Goal: Task Accomplishment & Management: Manage account settings

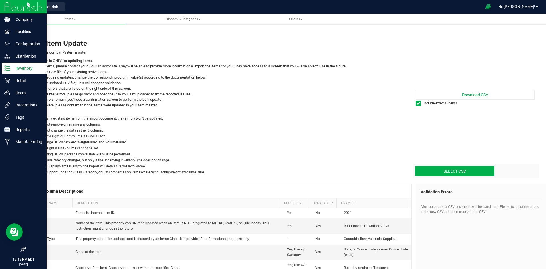
click at [18, 70] on p "Inventory" at bounding box center [27, 68] width 34 height 7
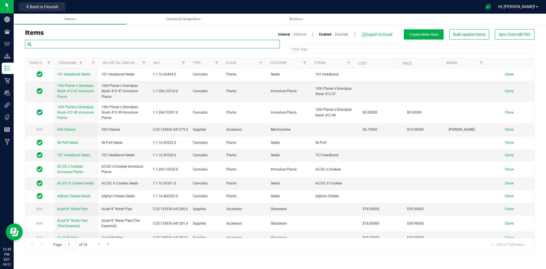
click at [75, 42] on input "text" at bounding box center [152, 44] width 255 height 9
paste input "1.8.314.351003.0"
type input "1.8.314.351003.0"
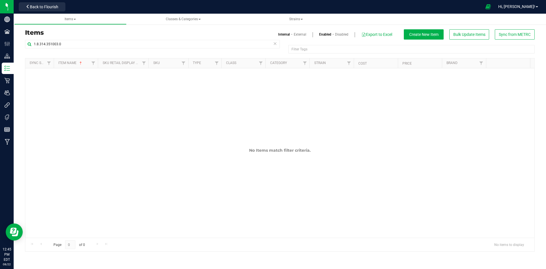
click at [299, 33] on link "External" at bounding box center [300, 34] width 13 height 5
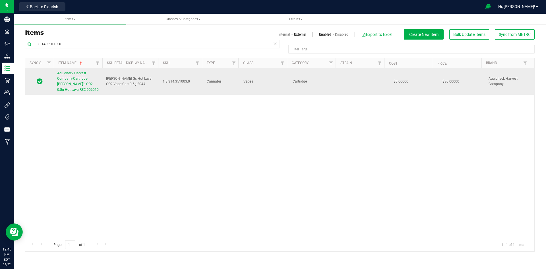
click at [74, 82] on link "Aquidneck Harvest Company-Cartridge-[PERSON_NAME]'s CO2 0.5g-Hot Lava-REC-906010" at bounding box center [78, 82] width 42 height 22
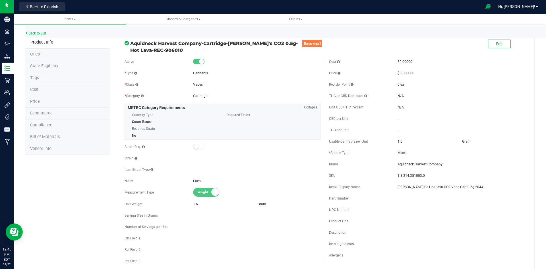
click at [36, 35] on link "Back to List" at bounding box center [35, 33] width 21 height 4
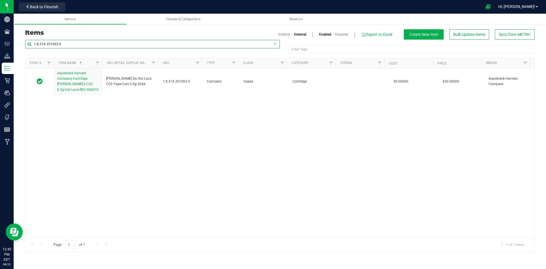
drag, startPoint x: 102, startPoint y: 47, endPoint x: 28, endPoint y: 48, distance: 74.6
click at [28, 48] on input "1.8.314.351003.0" at bounding box center [152, 44] width 255 height 9
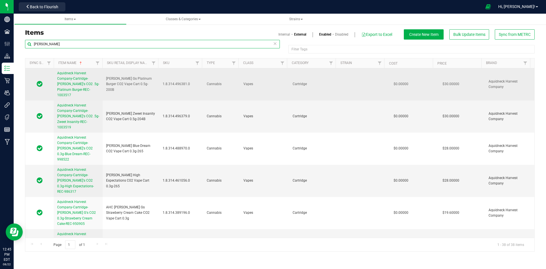
type input "[PERSON_NAME]"
click at [66, 84] on span "Aquidneck Harvest Company-Cartridge-[PERSON_NAME]'s CO2 .5g-Platinum Burger-REC…" at bounding box center [78, 84] width 42 height 26
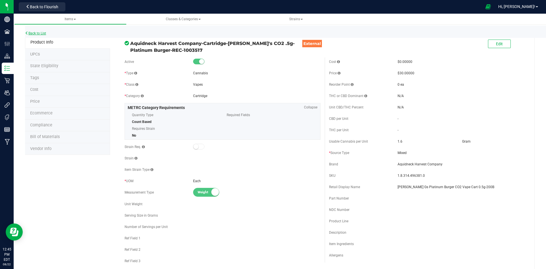
click at [33, 34] on link "Back to List" at bounding box center [35, 33] width 21 height 4
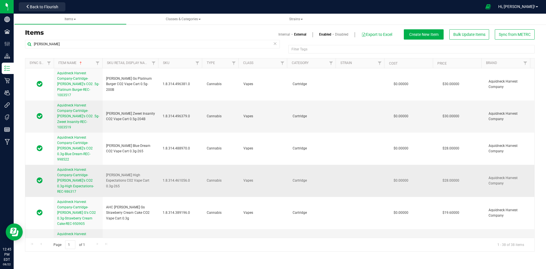
click at [75, 168] on span "Aquidneck Harvest Company-Cartridge-Sammy G's CO2 0.3g-High Expectations-REC-98…" at bounding box center [75, 181] width 37 height 26
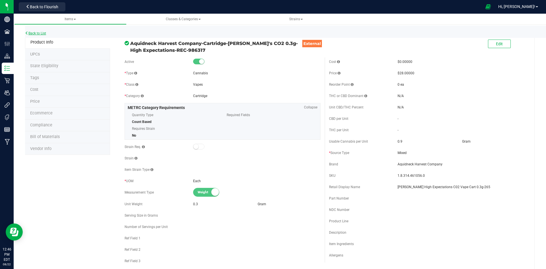
click at [43, 32] on link "Back to List" at bounding box center [35, 33] width 21 height 4
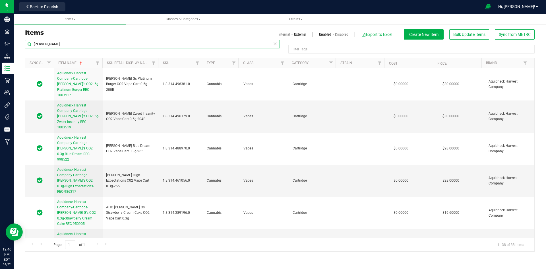
drag, startPoint x: 106, startPoint y: 47, endPoint x: 17, endPoint y: 52, distance: 88.4
click at [17, 52] on div "Items Internal External Enabled Disabled Export to Excel Create New Item Bulk U…" at bounding box center [280, 137] width 533 height 241
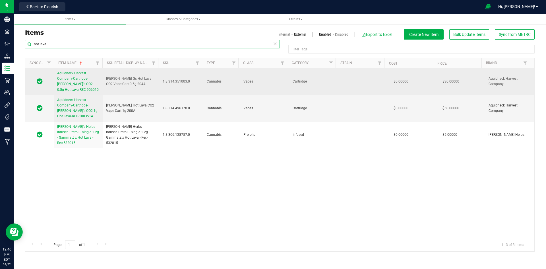
type input "hot lava"
click at [65, 77] on span "Aquidneck Harvest Company-Cartridge-[PERSON_NAME]'s CO2 0.5g-Hot Lava-REC-906010" at bounding box center [78, 81] width 42 height 20
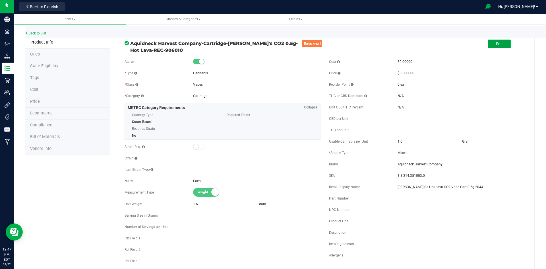
click at [495, 41] on button "Edit" at bounding box center [499, 44] width 23 height 9
drag, startPoint x: 213, startPoint y: 206, endPoint x: 196, endPoint y: 206, distance: 16.5
click at [212, 206] on div "1.6" at bounding box center [224, 203] width 63 height 5
click at [191, 206] on div "Unit Weight" at bounding box center [159, 203] width 69 height 5
drag, startPoint x: 196, startPoint y: 203, endPoint x: 175, endPoint y: 202, distance: 21.1
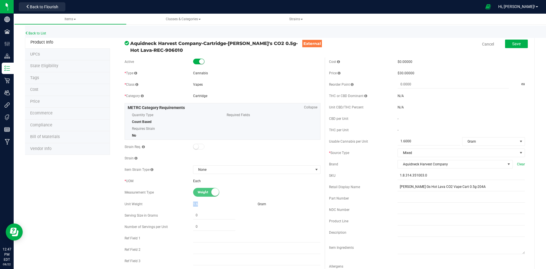
click at [175, 202] on div "Unit Weight 1.6 Gram" at bounding box center [223, 204] width 196 height 9
click at [271, 205] on div "Gram" at bounding box center [289, 203] width 63 height 5
click at [206, 194] on span "Weight" at bounding box center [211, 192] width 26 height 8
click at [213, 192] on small at bounding box center [215, 192] width 8 height 8
click at [200, 170] on span "None" at bounding box center [253, 170] width 120 height 8
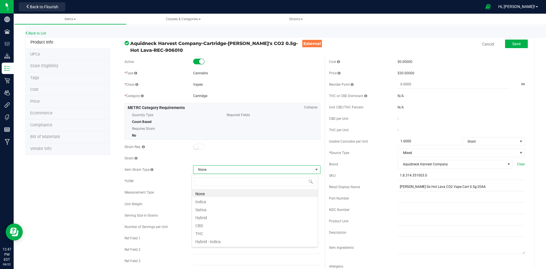
scroll to position [9, 126]
click at [200, 170] on span "None" at bounding box center [253, 170] width 120 height 8
click at [245, 166] on span "None" at bounding box center [253, 170] width 120 height 8
click at [193, 154] on div "Strain" at bounding box center [223, 158] width 196 height 9
click at [260, 153] on div "Active * Type Cannabis * Class Vapes * Category" at bounding box center [222, 179] width 205 height 245
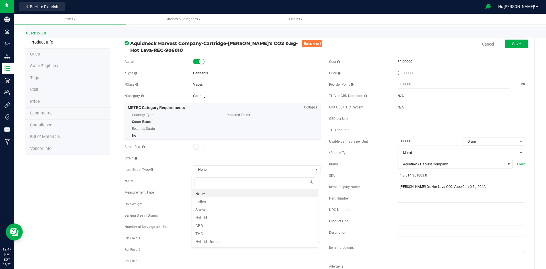
click at [188, 178] on div "* UOM Each" at bounding box center [223, 181] width 196 height 9
click at [316, 169] on span at bounding box center [316, 169] width 5 height 5
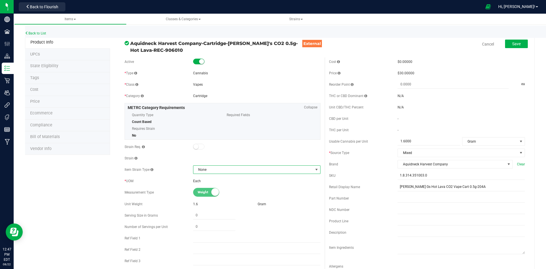
click at [212, 194] on small at bounding box center [215, 192] width 8 height 8
click at [207, 193] on span "Weight" at bounding box center [211, 192] width 26 height 8
click at [199, 192] on span "Weight" at bounding box center [211, 192] width 26 height 8
click at [483, 43] on link "Cancel" at bounding box center [488, 44] width 12 height 6
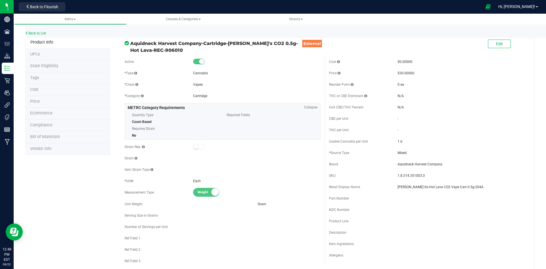
click at [41, 11] on button "Back to Flourish" at bounding box center [42, 6] width 47 height 9
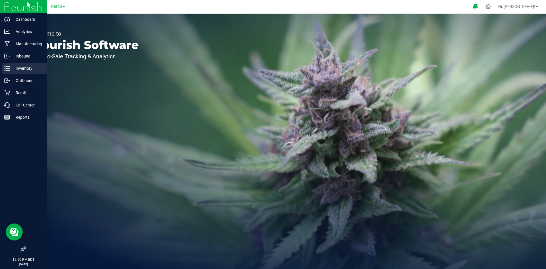
click at [7, 65] on div "Inventory" at bounding box center [24, 68] width 45 height 11
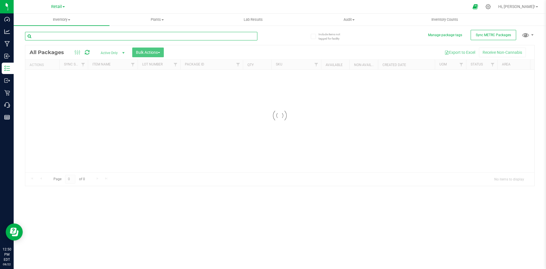
click at [85, 37] on div "Inventory All packages All inventory Waste log Create inventory Plants All plan…" at bounding box center [280, 141] width 533 height 255
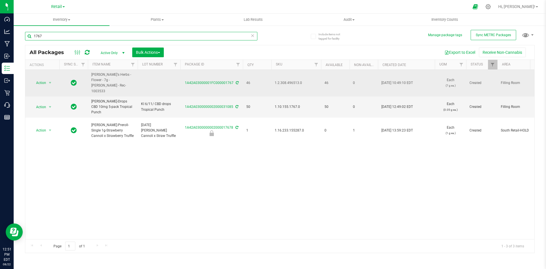
type input "1767"
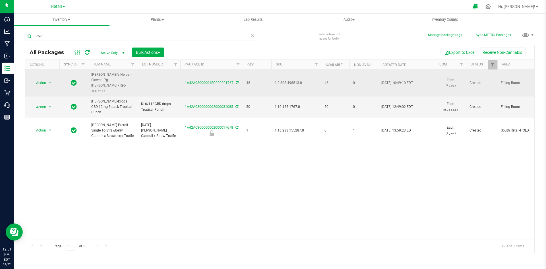
click at [168, 79] on td at bounding box center [159, 83] width 43 height 27
type input "1A42A03000001FC000001767"
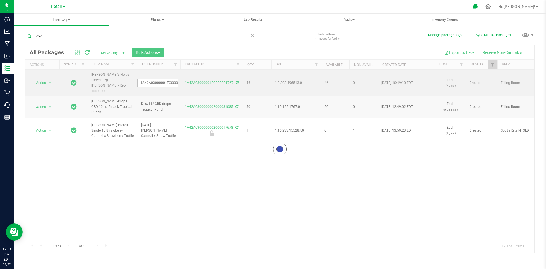
scroll to position [0, 10]
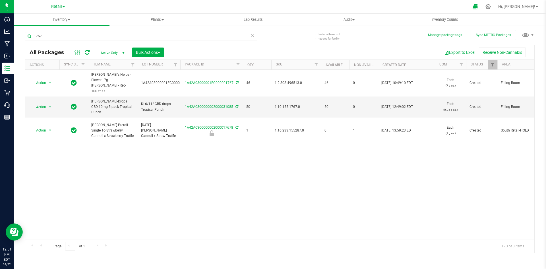
click at [171, 194] on div "Action Action Adjust qty Create package Edit attributes Global inventory Locate…" at bounding box center [279, 154] width 509 height 169
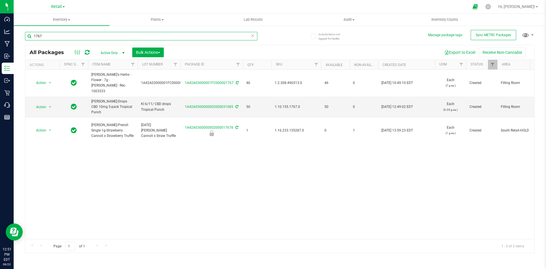
click at [52, 32] on input "1767" at bounding box center [141, 36] width 232 height 9
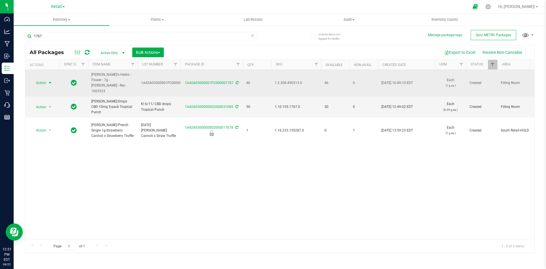
click at [47, 79] on span "select" at bounding box center [50, 83] width 7 height 8
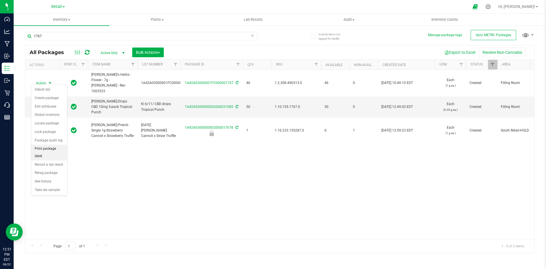
click at [51, 147] on li "Print package label" at bounding box center [49, 153] width 36 height 16
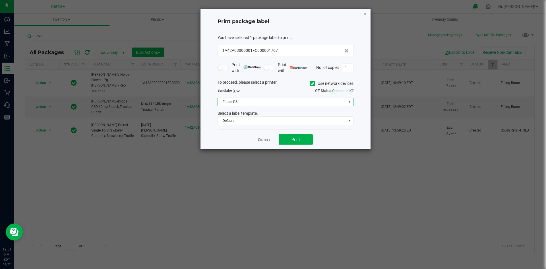
click at [314, 103] on span "Epson P&L" at bounding box center [282, 102] width 128 height 8
click at [311, 86] on span at bounding box center [312, 83] width 5 height 5
click at [0, 0] on input "Use network devices" at bounding box center [0, 0] width 0 height 0
click at [311, 101] on span at bounding box center [282, 102] width 128 height 8
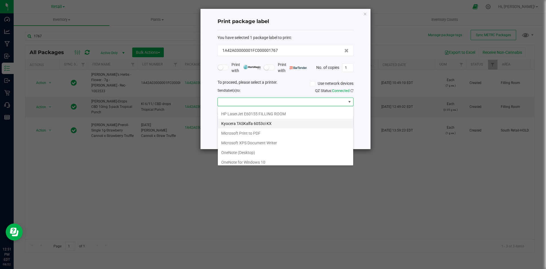
scroll to position [50, 0]
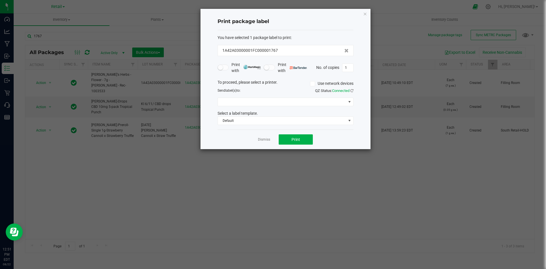
click at [410, 176] on ngb-modal-window "Print package label You have selected 1 package label to print : 1A42A03000001F…" at bounding box center [275, 134] width 551 height 269
click at [265, 140] on link "Dismiss" at bounding box center [264, 139] width 12 height 5
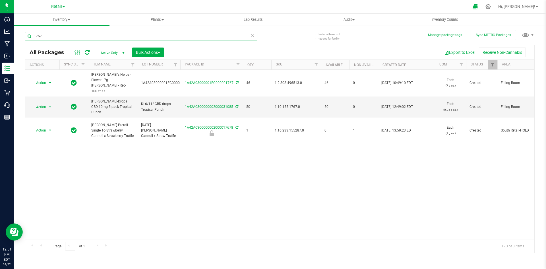
click at [60, 35] on input "1767" at bounding box center [141, 36] width 232 height 9
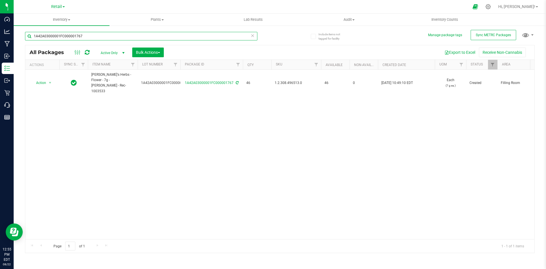
click at [84, 36] on input "1A42A03000001FC000001767" at bounding box center [141, 36] width 232 height 9
type input "1A42A03000001FC000001760"
drag, startPoint x: 108, startPoint y: 35, endPoint x: 25, endPoint y: 37, distance: 83.1
click at [25, 37] on input "1A42A03000001FC000001760" at bounding box center [141, 36] width 232 height 9
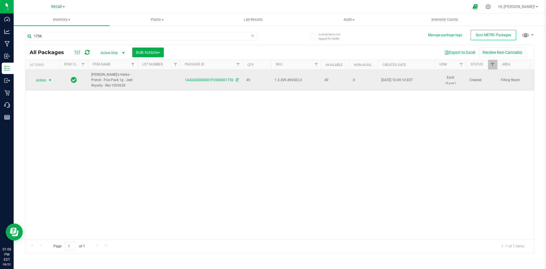
click at [45, 79] on span "Action" at bounding box center [38, 80] width 15 height 8
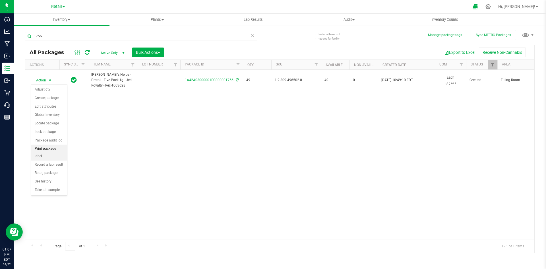
click at [54, 150] on li "Print package label" at bounding box center [49, 153] width 36 height 16
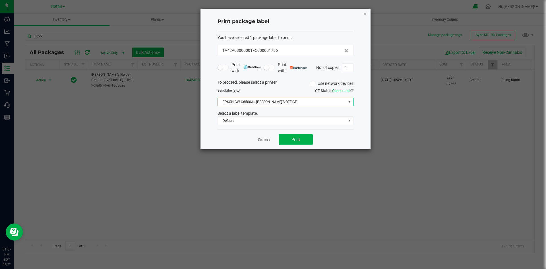
click at [318, 103] on span "EPSON CW-C6500Au BILLY'S OFFICE" at bounding box center [282, 102] width 128 height 8
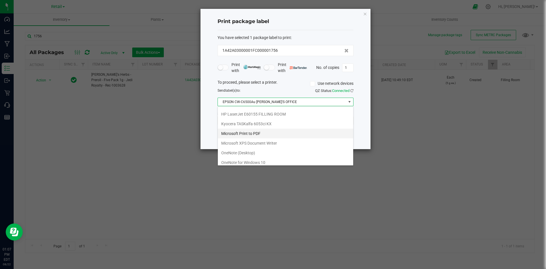
scroll to position [50, 0]
click at [279, 160] on GK420d "ZDesigner GK420d" at bounding box center [285, 160] width 135 height 10
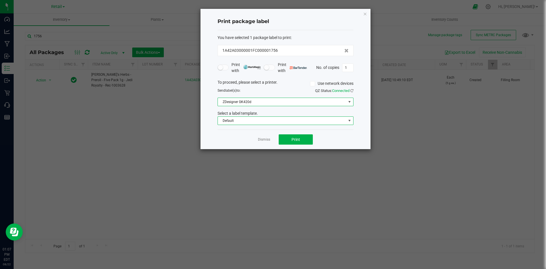
click at [280, 123] on span "Default" at bounding box center [282, 121] width 128 height 8
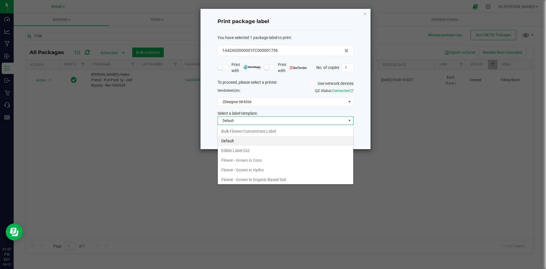
scroll to position [9, 136]
click at [280, 141] on li "Default" at bounding box center [285, 141] width 135 height 10
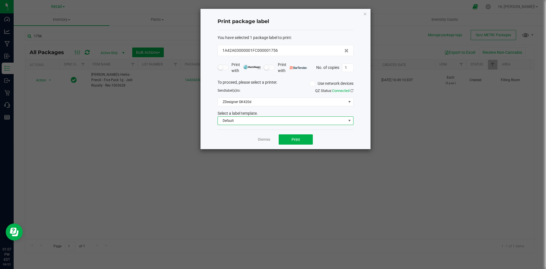
click at [286, 120] on span "Default" at bounding box center [282, 121] width 128 height 8
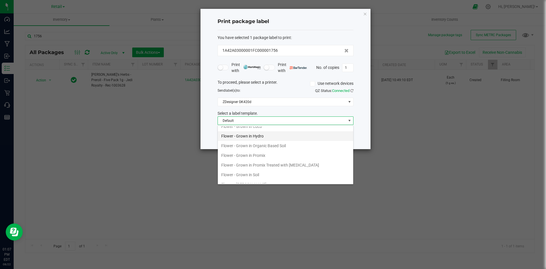
scroll to position [85, 0]
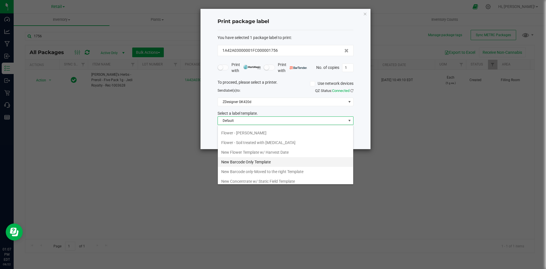
click at [256, 160] on li "New Barcode Only Template" at bounding box center [285, 162] width 135 height 10
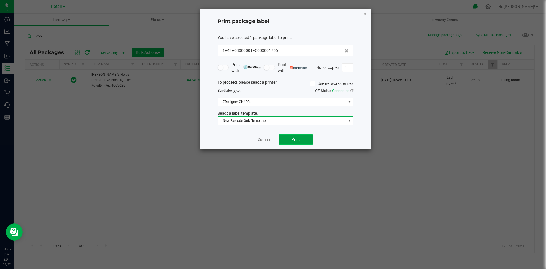
click at [283, 139] on button "Print" at bounding box center [296, 139] width 34 height 10
click at [364, 13] on icon "button" at bounding box center [365, 13] width 4 height 7
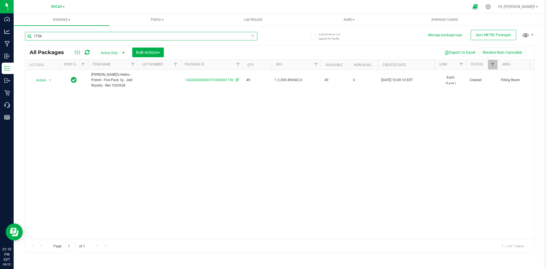
click at [124, 35] on input "1756" at bounding box center [141, 36] width 232 height 9
click at [117, 39] on input "1756" at bounding box center [141, 36] width 232 height 9
type input "1A42A0300000321000001637"
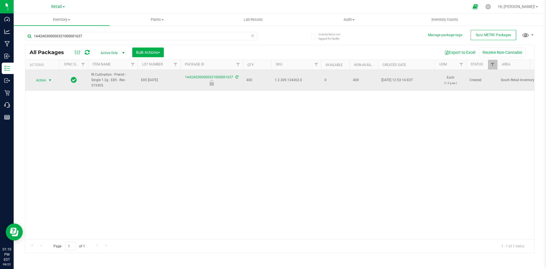
click at [34, 80] on span "Action" at bounding box center [38, 80] width 15 height 8
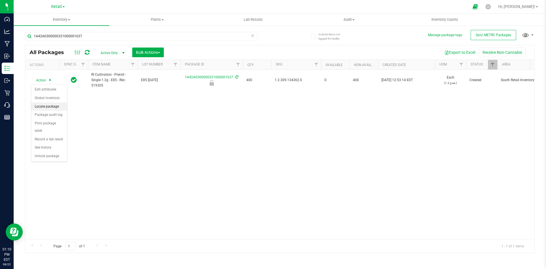
click at [40, 107] on li "Locate package" at bounding box center [49, 106] width 36 height 9
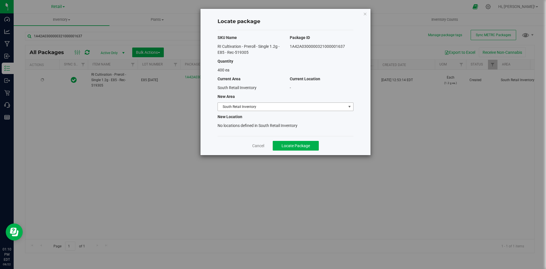
click at [266, 104] on span "South Retail Inventory" at bounding box center [282, 107] width 128 height 8
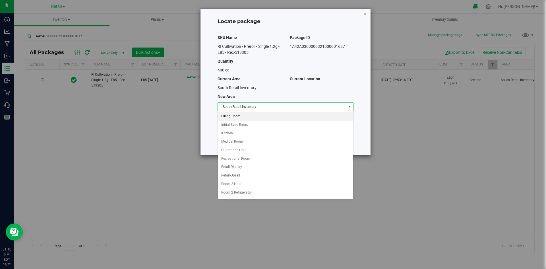
click at [254, 117] on li "Filling Room" at bounding box center [285, 116] width 135 height 9
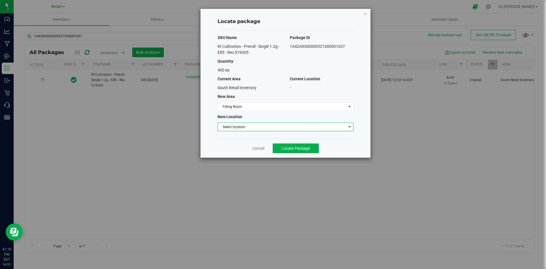
click at [253, 124] on span "Select location" at bounding box center [282, 127] width 128 height 8
click at [252, 134] on li "Filling room" at bounding box center [285, 136] width 135 height 9
click at [294, 148] on span "Locate Package" at bounding box center [296, 148] width 28 height 5
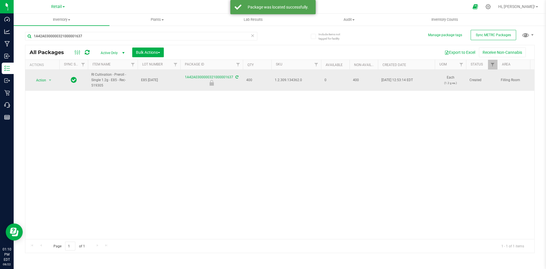
click at [287, 79] on span "1.2.309.134362.0" at bounding box center [296, 79] width 43 height 5
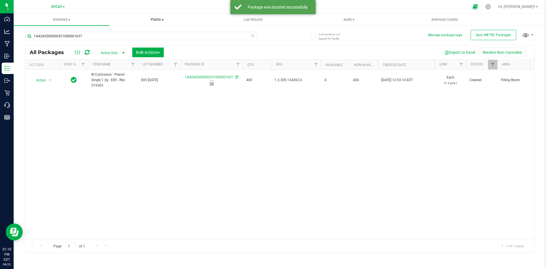
copy span "1.2.309.134362.0"
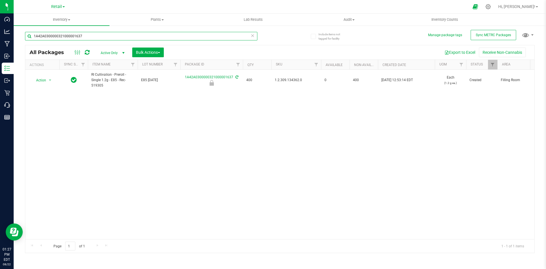
click at [82, 36] on input "1A42A0300000321000001637" at bounding box center [141, 36] width 232 height 9
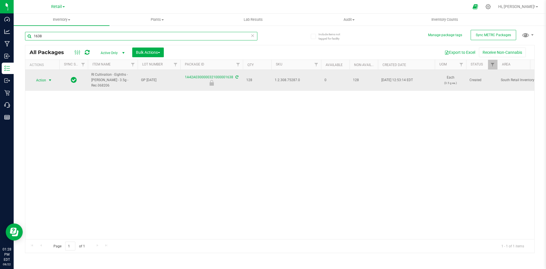
type input "1638"
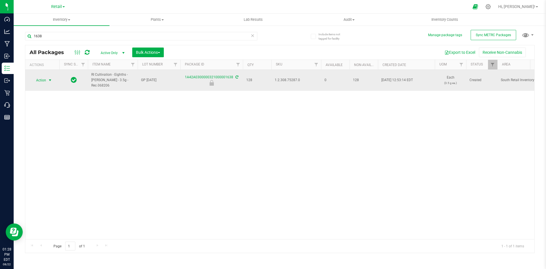
click at [48, 79] on span "select" at bounding box center [50, 80] width 5 height 5
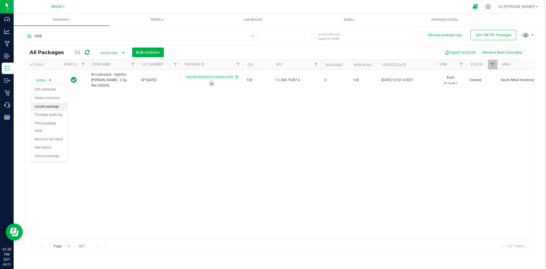
click at [45, 107] on li "Locate package" at bounding box center [49, 106] width 36 height 9
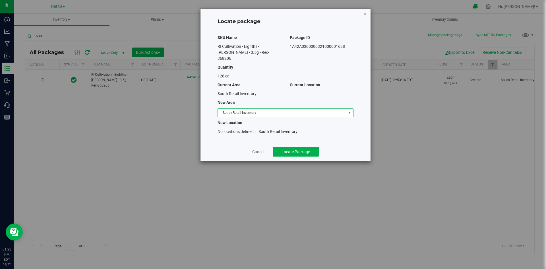
click at [260, 108] on span "South Retail Inventory" at bounding box center [286, 112] width 136 height 9
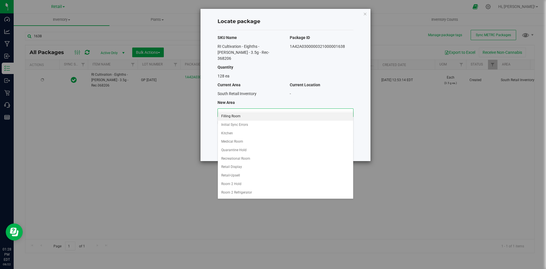
click at [227, 118] on li "Filling Room" at bounding box center [285, 116] width 135 height 9
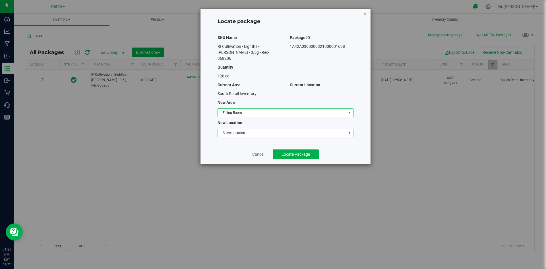
click at [227, 131] on span "Select location" at bounding box center [282, 133] width 128 height 8
click at [230, 137] on li "Filling room" at bounding box center [285, 136] width 135 height 9
click at [301, 149] on button "Locate Package" at bounding box center [296, 154] width 46 height 10
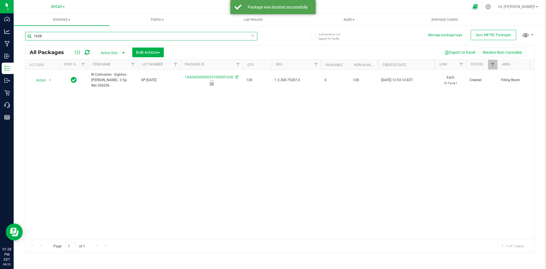
click at [52, 38] on input "1638" at bounding box center [141, 36] width 232 height 9
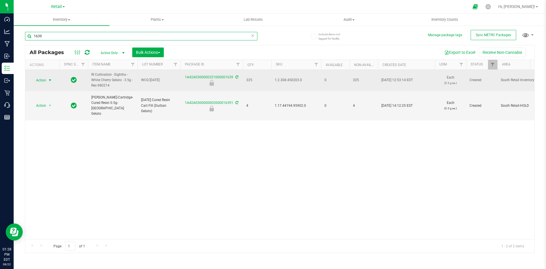
type input "1639"
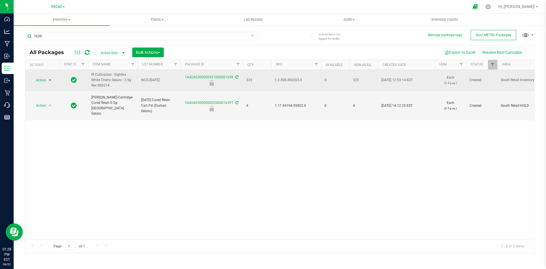
click at [50, 78] on span "select" at bounding box center [50, 80] width 5 height 5
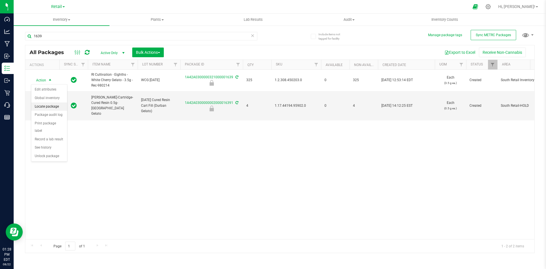
click at [46, 104] on li "Locate package" at bounding box center [49, 106] width 36 height 9
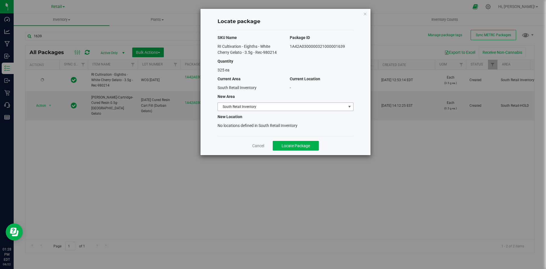
click at [237, 107] on span "South Retail Inventory" at bounding box center [282, 107] width 128 height 8
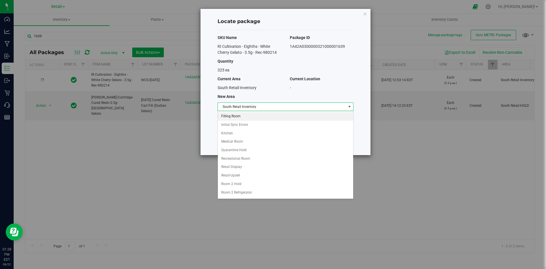
click at [301, 114] on li "Filling Room" at bounding box center [285, 116] width 135 height 9
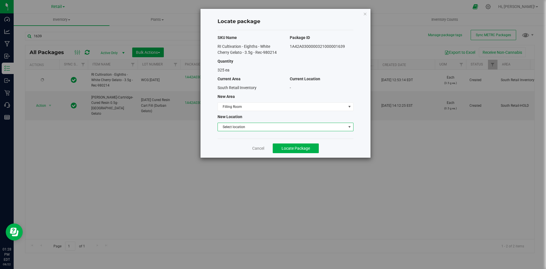
click at [248, 128] on span "Select location" at bounding box center [282, 127] width 128 height 8
click at [246, 137] on li "Filling room" at bounding box center [285, 136] width 135 height 9
click at [302, 148] on span "Locate Package" at bounding box center [296, 148] width 28 height 5
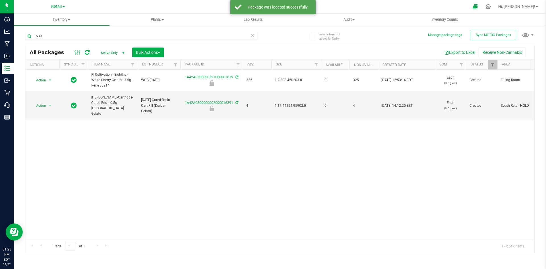
click at [231, 49] on div "Export to Excel Receive Non-Cannabis" at bounding box center [349, 53] width 362 height 10
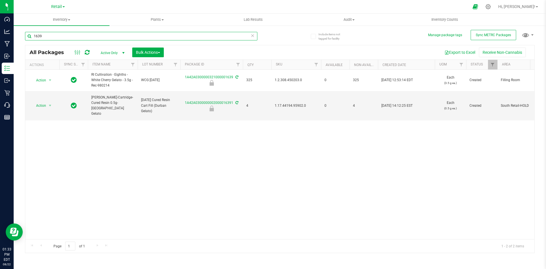
click at [112, 38] on input "1639" at bounding box center [141, 36] width 232 height 9
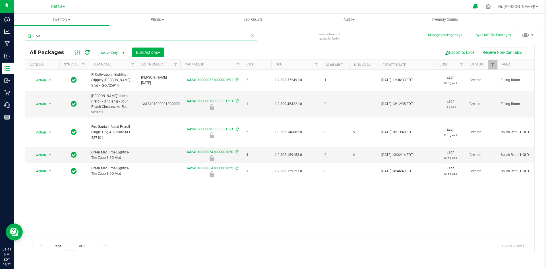
click at [44, 36] on input "1591" at bounding box center [141, 36] width 232 height 9
drag, startPoint x: 44, startPoint y: 36, endPoint x: -7, endPoint y: 24, distance: 52.0
click at [0, 24] on html "Dashboard Analytics Manufacturing Inbound Inventory Outbound Retail Call Center…" at bounding box center [273, 134] width 546 height 269
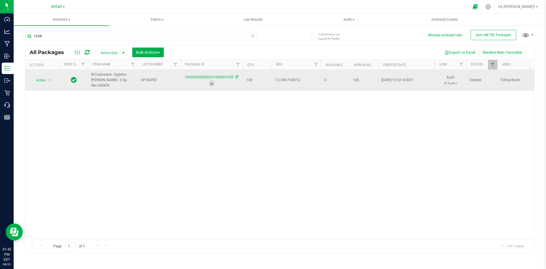
click at [278, 78] on span "1.2.308.75287.0" at bounding box center [296, 79] width 43 height 5
copy span "1.2.308.75287.0"
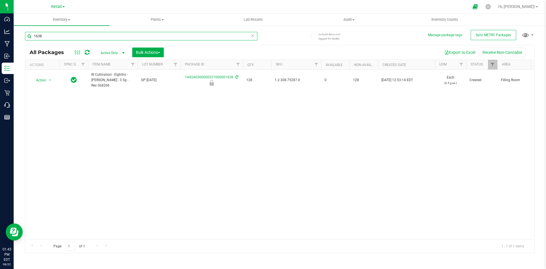
click at [66, 35] on input "1638" at bounding box center [141, 36] width 232 height 9
paste input ".2.308.75287.0"
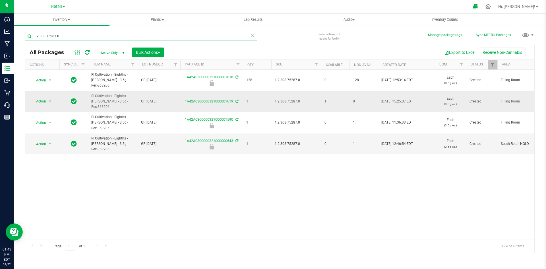
type input "1.2.308.75287.0"
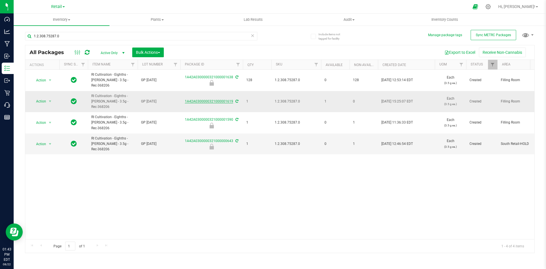
click at [212, 101] on link "1A42A0300000321000001619" at bounding box center [209, 101] width 48 height 4
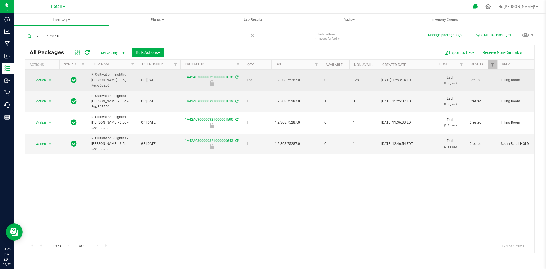
click at [202, 76] on link "1A42A0300000321000001638" at bounding box center [209, 77] width 48 height 4
click at [48, 82] on span "select" at bounding box center [50, 80] width 5 height 5
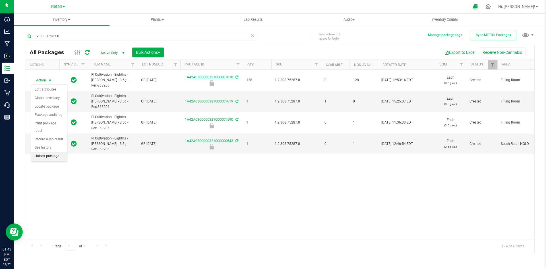
click at [53, 152] on li "Unlock package" at bounding box center [49, 156] width 36 height 9
click at [236, 189] on div "Action Action Adjust qty Create package Edit attributes Global inventory Locate…" at bounding box center [279, 154] width 509 height 169
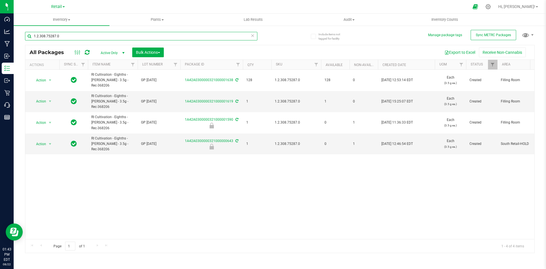
click at [91, 39] on input "1.2.308.75287.0" at bounding box center [141, 36] width 232 height 9
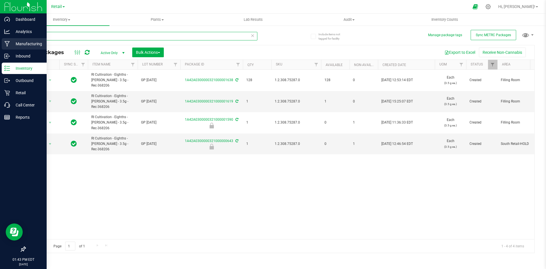
type input "1639"
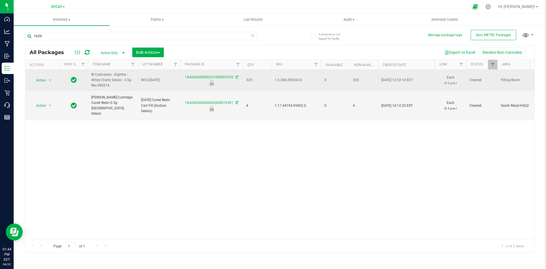
click at [288, 80] on span "1.2.308.450203.0" at bounding box center [296, 79] width 43 height 5
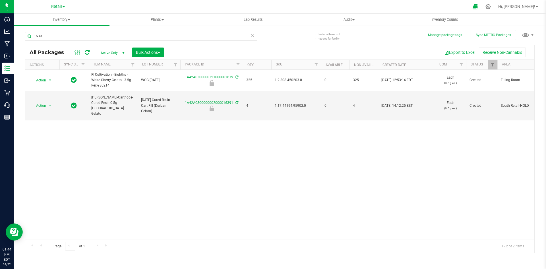
copy span "1.2.308.450203.0"
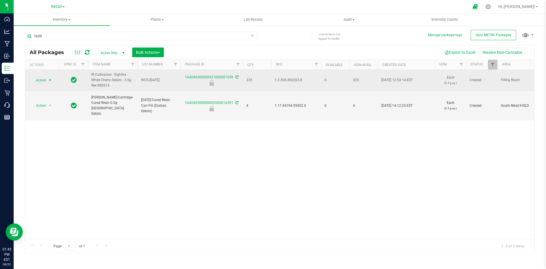
click at [39, 82] on span "Action" at bounding box center [38, 80] width 15 height 8
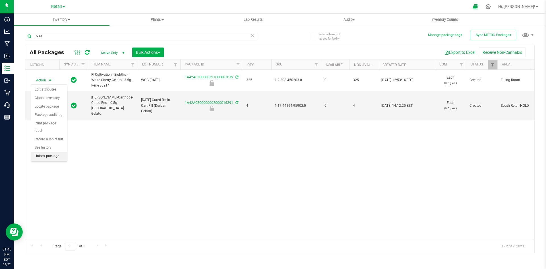
click at [40, 152] on li "Unlock package" at bounding box center [49, 156] width 36 height 9
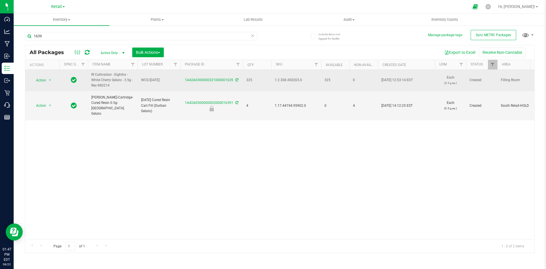
click at [289, 78] on span "1.2.308.450203.0" at bounding box center [296, 79] width 43 height 5
copy span "1.2.308.450203.0"
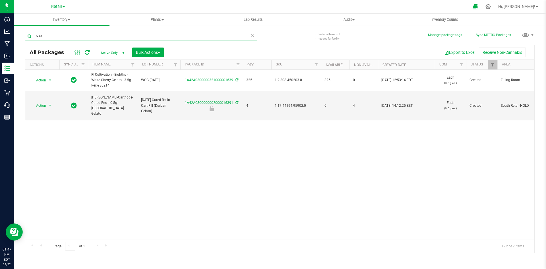
click at [133, 34] on input "1639" at bounding box center [141, 36] width 232 height 9
paste input ".2.308.450203.0"
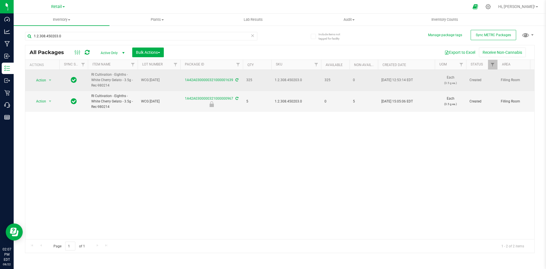
click at [246, 83] on td "325" at bounding box center [257, 80] width 28 height 21
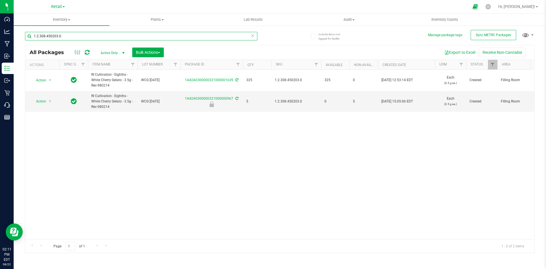
drag, startPoint x: 61, startPoint y: 36, endPoint x: 15, endPoint y: 31, distance: 45.6
click at [15, 31] on div "Include items not tagged for facility Manage package tags Sync METRC Packages 1…" at bounding box center [280, 112] width 533 height 174
type input "gary payt"
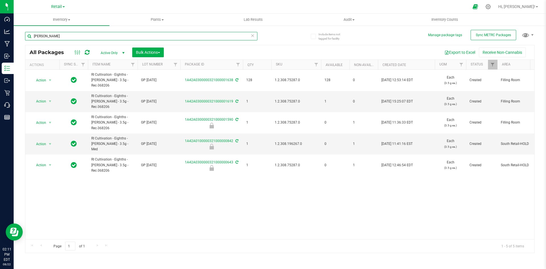
drag, startPoint x: 50, startPoint y: 36, endPoint x: -3, endPoint y: 30, distance: 53.5
click at [0, 30] on html "Dashboard Analytics Manufacturing Inbound Inventory Outbound Retail Call Center…" at bounding box center [273, 134] width 546 height 269
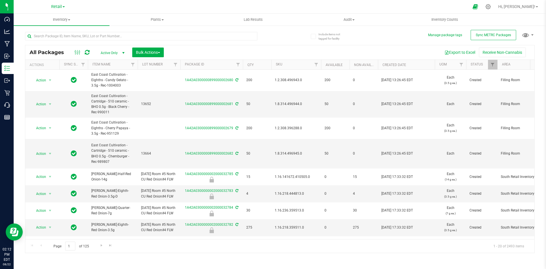
click at [42, 41] on div at bounding box center [141, 38] width 232 height 13
click at [42, 38] on input "text" at bounding box center [141, 36] width 232 height 9
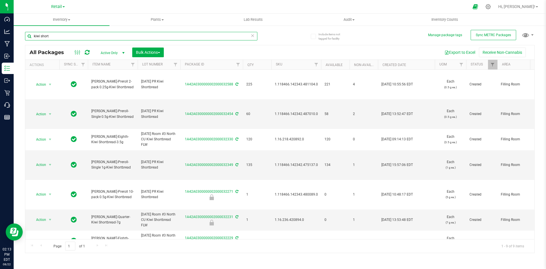
click at [59, 34] on input "kiwi short" at bounding box center [141, 36] width 232 height 9
paste input "1.2.309.447411.0"
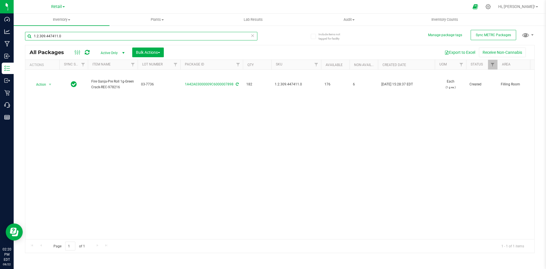
click at [96, 38] on input "1.2.309.447411.0" at bounding box center [141, 36] width 232 height 9
click at [79, 37] on input "1.2.309.447411.0" at bounding box center [141, 36] width 232 height 9
paste input "16.233.322756"
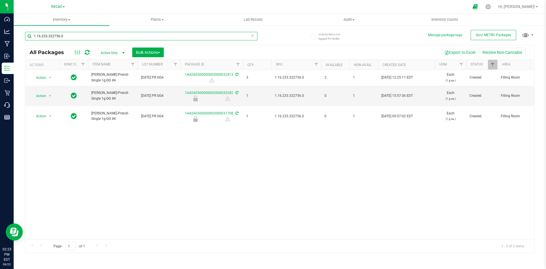
click at [87, 34] on input "1.16.233.322756.0" at bounding box center [141, 36] width 232 height 9
paste input "19437.142837.449229"
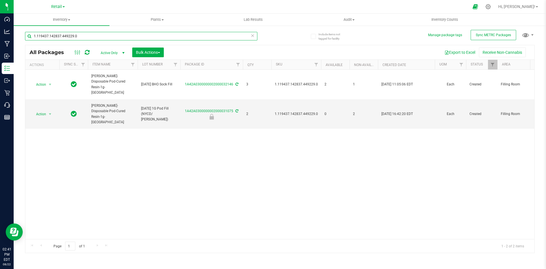
drag, startPoint x: 84, startPoint y: 37, endPoint x: -222, endPoint y: 38, distance: 305.9
click at [0, 38] on html "Dashboard Analytics Manufacturing Inbound Inventory Outbound Retail Call Center…" at bounding box center [273, 134] width 546 height 269
type input "1A42A0300000002000031246"
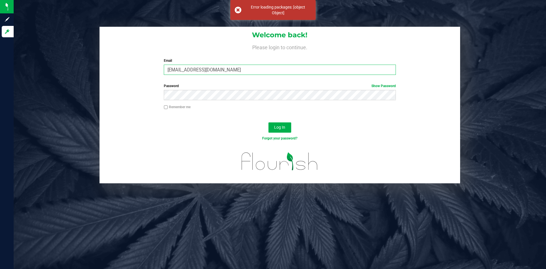
click at [213, 67] on input "[EMAIL_ADDRESS][DOMAIN_NAME]" at bounding box center [280, 70] width 232 height 10
type input "[EMAIL_ADDRESS][DOMAIN_NAME]"
click at [282, 125] on button "Log In" at bounding box center [280, 127] width 23 height 10
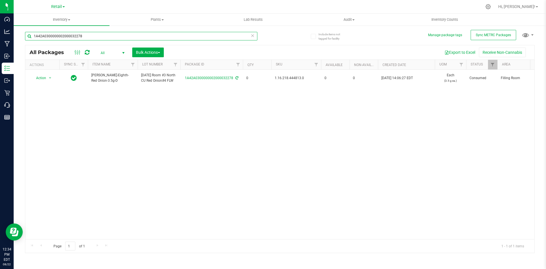
drag, startPoint x: -129, startPoint y: 44, endPoint x: -138, endPoint y: 46, distance: 8.8
click at [0, 46] on html "Dashboard Analytics Manufacturing Inbound Inventory Outbound Retail Call Center…" at bounding box center [273, 134] width 546 height 269
type input "1A4203000002BE000011169"
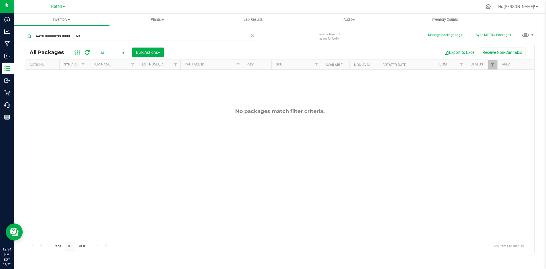
click at [105, 51] on span "All" at bounding box center [111, 53] width 31 height 8
click at [112, 61] on li "Active Only" at bounding box center [111, 62] width 31 height 9
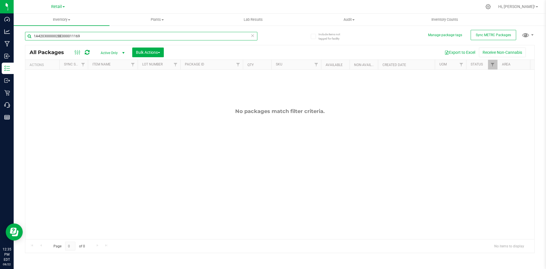
drag, startPoint x: 93, startPoint y: 35, endPoint x: -183, endPoint y: 8, distance: 277.4
click at [0, 8] on html "Dashboard Analytics Manufacturing Inbound Inventory Outbound Retail Call Center…" at bounding box center [273, 134] width 546 height 269
drag, startPoint x: 72, startPoint y: 36, endPoint x: -48, endPoint y: 38, distance: 119.8
click at [0, 38] on html "Dashboard Analytics Manufacturing Inbound Inventory Outbound Retail Call Center…" at bounding box center [273, 134] width 546 height 269
paste input ".8.314.496381.0"
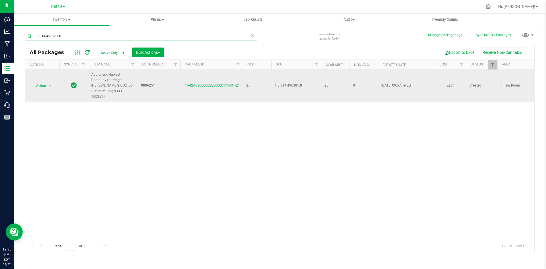
drag, startPoint x: 101, startPoint y: 38, endPoint x: 69, endPoint y: 96, distance: 66.1
click at [0, 47] on html "Dashboard Analytics Manufacturing Inbound Inventory Outbound Retail Call Center…" at bounding box center [273, 134] width 546 height 269
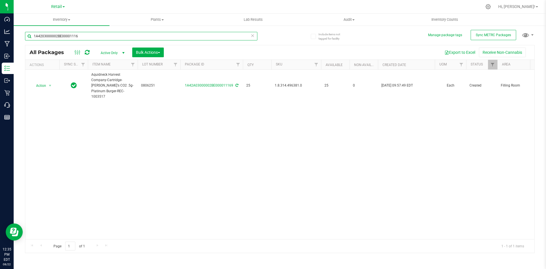
type input "1A4203000002BE000011169"
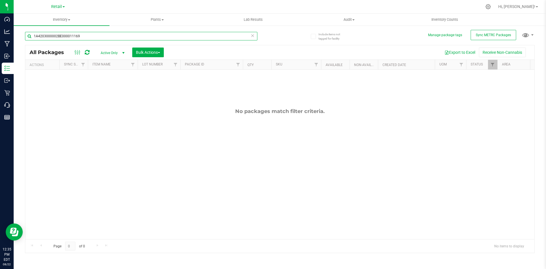
drag, startPoint x: 88, startPoint y: 36, endPoint x: -126, endPoint y: 34, distance: 214.3
click at [0, 34] on html "Dashboard Analytics Manufacturing Inbound Inventory Outbound Retail Call Center…" at bounding box center [273, 134] width 546 height 269
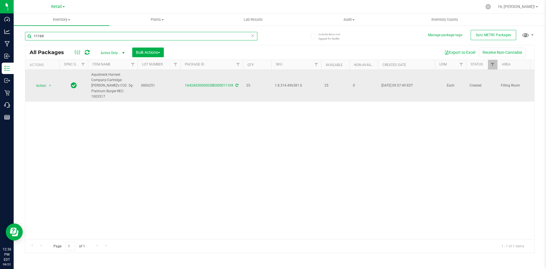
type input "11169"
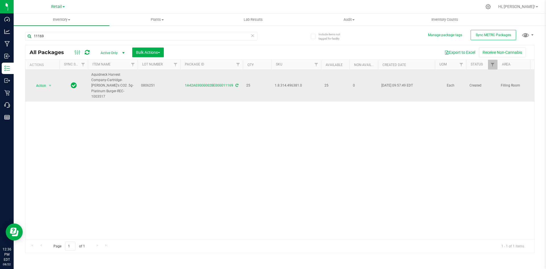
click at [152, 84] on span "0806251" at bounding box center [159, 85] width 36 height 5
click at [152, 84] on input "0806251" at bounding box center [157, 85] width 41 height 9
type input "1A4203000002BE000011169"
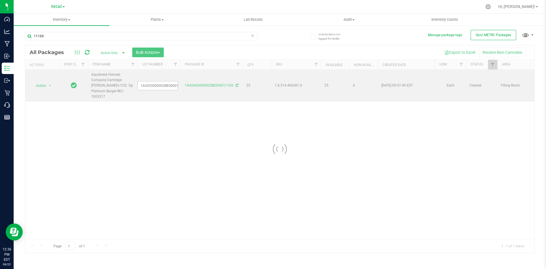
scroll to position [0, 7]
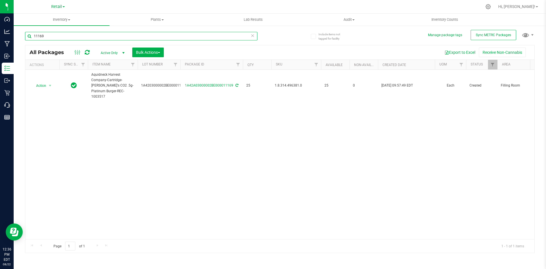
drag, startPoint x: 63, startPoint y: 36, endPoint x: -101, endPoint y: 18, distance: 165.2
click at [0, 18] on html "Dashboard Analytics Manufacturing Inbound Inventory Outbound Retail Call Center…" at bounding box center [273, 134] width 546 height 269
drag, startPoint x: 119, startPoint y: 36, endPoint x: -172, endPoint y: 47, distance: 291.6
click at [0, 47] on html "Dashboard Analytics Manufacturing Inbound Inventory Outbound Retail Call Center…" at bounding box center [273, 134] width 546 height 269
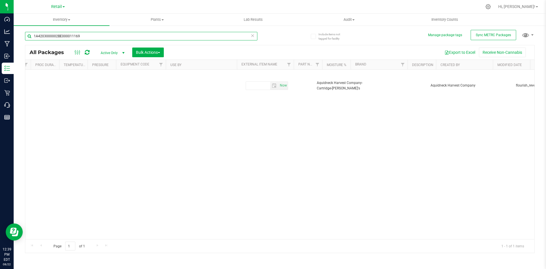
scroll to position [0, 1926]
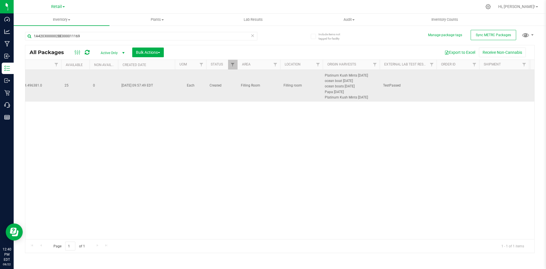
click at [186, 83] on span "Each" at bounding box center [190, 85] width 24 height 5
click at [183, 84] on span "Each" at bounding box center [190, 85] width 24 height 5
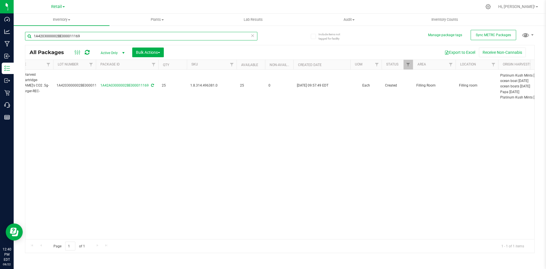
click at [85, 37] on input "1A4203000002BE000011169" at bounding box center [141, 36] width 232 height 9
click at [71, 34] on input "1A4203000002BE000011169" at bounding box center [141, 36] width 232 height 9
click at [117, 39] on input "1A4203000002BE000011169" at bounding box center [141, 36] width 232 height 9
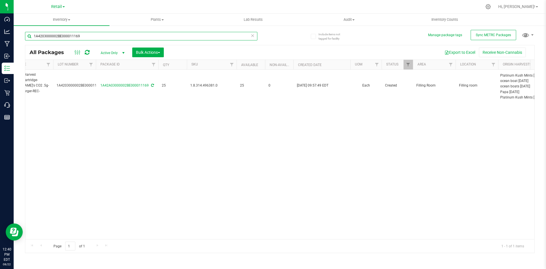
click at [117, 39] on input "1A4203000002BE000011169" at bounding box center [141, 36] width 232 height 9
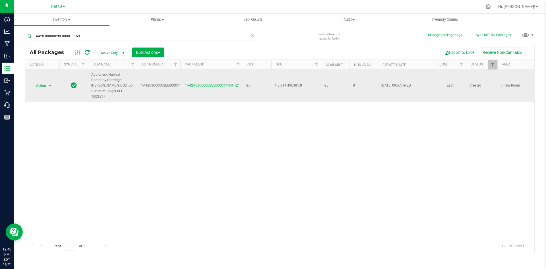
click at [41, 82] on span "Action" at bounding box center [38, 86] width 15 height 8
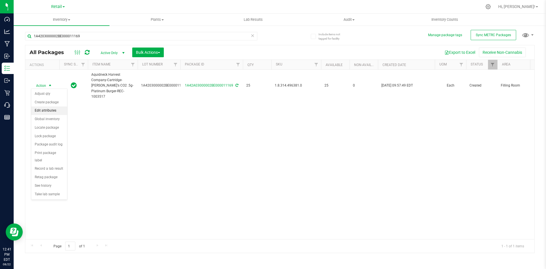
click at [48, 114] on li "Edit attributes" at bounding box center [49, 110] width 36 height 9
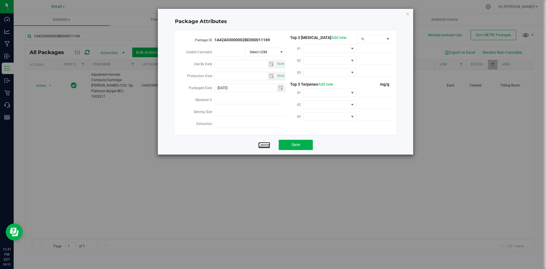
click at [262, 142] on link "Cancel" at bounding box center [264, 145] width 12 height 6
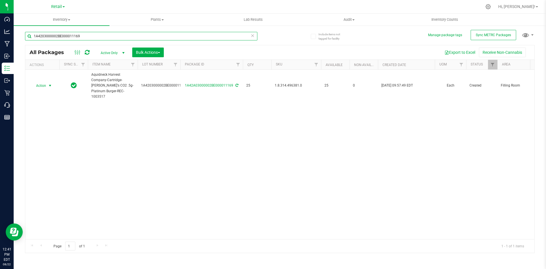
click at [98, 35] on input "1A4203000002BE000011169" at bounding box center [141, 36] width 232 height 9
type input "gg"
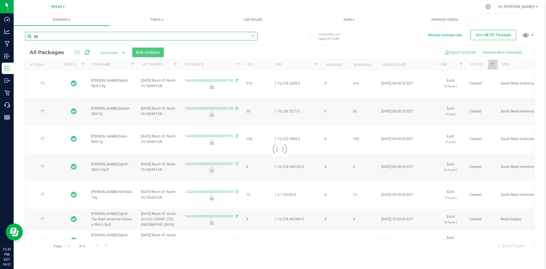
type input "[DATE]"
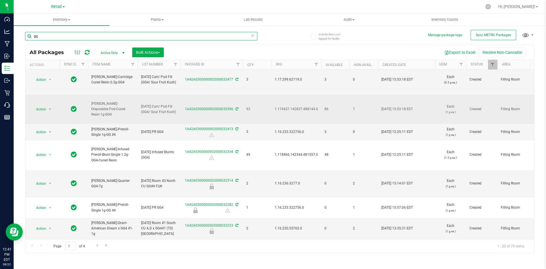
scroll to position [400, 0]
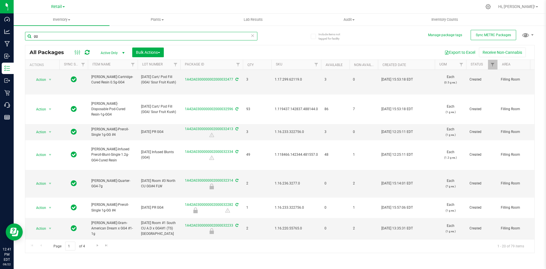
drag, startPoint x: 30, startPoint y: 35, endPoint x: 18, endPoint y: 34, distance: 11.4
click at [18, 34] on div "Include items not tagged for facility Manage package tags Sync METRC Packages g…" at bounding box center [280, 112] width 533 height 174
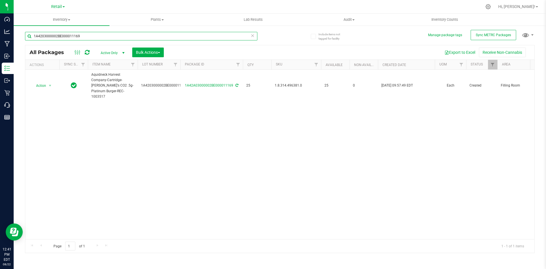
click at [72, 37] on input "1A4203000002BE000011169" at bounding box center [141, 36] width 232 height 9
click at [63, 39] on input "1A4203000002BE000011169" at bounding box center [141, 36] width 232 height 9
click at [87, 33] on input "1A4203000002BE000011169" at bounding box center [141, 36] width 232 height 9
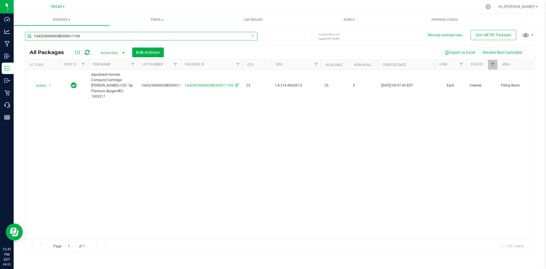
click at [87, 33] on input "1A4203000002BE000011169" at bounding box center [141, 36] width 232 height 9
click at [73, 34] on input "1A4203000002BE000011169" at bounding box center [141, 36] width 232 height 9
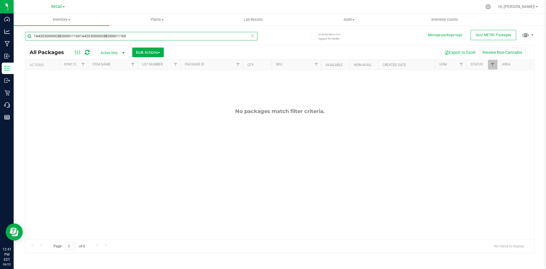
click at [70, 34] on input "1A4203000002BE0000111691A4203000002BE000011169" at bounding box center [141, 36] width 232 height 9
drag, startPoint x: 86, startPoint y: 31, endPoint x: 84, endPoint y: 35, distance: 4.2
click at [84, 35] on input "1A4203000002BE000011169" at bounding box center [141, 36] width 232 height 9
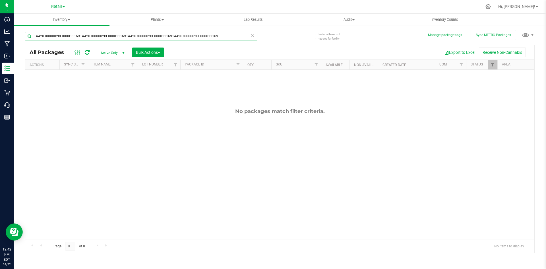
click at [126, 38] on input "1A4203000002BE0000111691A4203000002BE0000111691A4203000002BE0000111691A42030000…" at bounding box center [141, 36] width 232 height 9
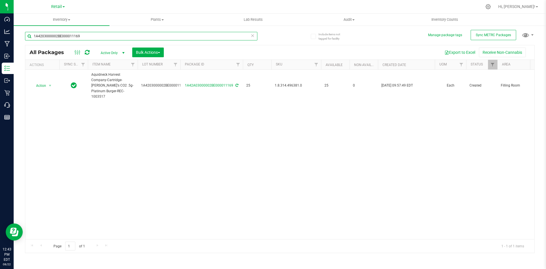
click at [85, 39] on input "1A4203000002BE000011169" at bounding box center [141, 36] width 232 height 9
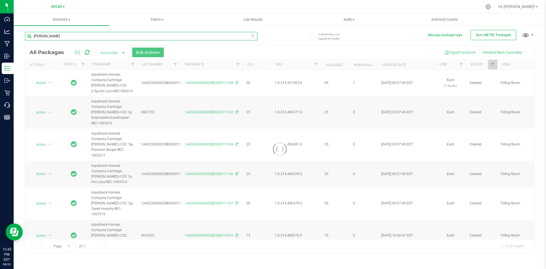
type input "[PERSON_NAME]"
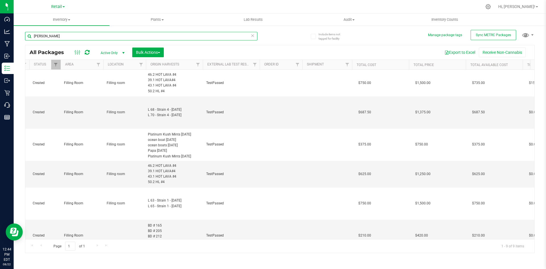
scroll to position [0, 411]
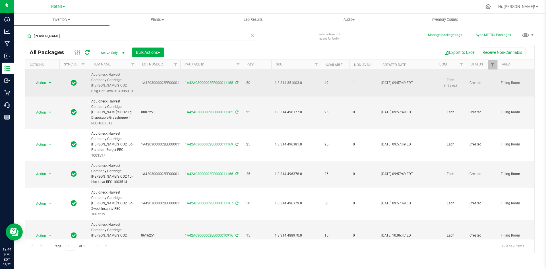
click at [47, 82] on span "select" at bounding box center [50, 83] width 7 height 8
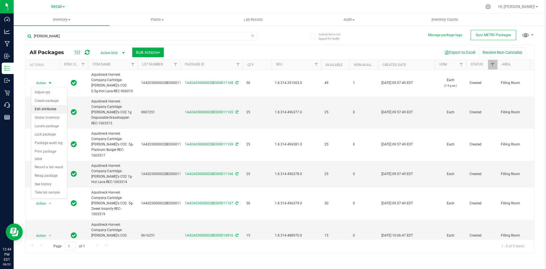
click at [44, 110] on li "Edit attributes" at bounding box center [49, 109] width 36 height 9
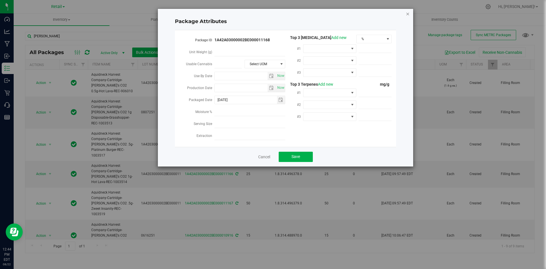
click at [408, 15] on icon "Close modal" at bounding box center [408, 13] width 4 height 7
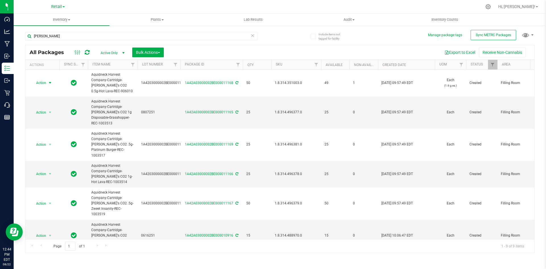
click at [276, 48] on div "Export to Excel Receive Non-Cannabis" at bounding box center [349, 53] width 362 height 10
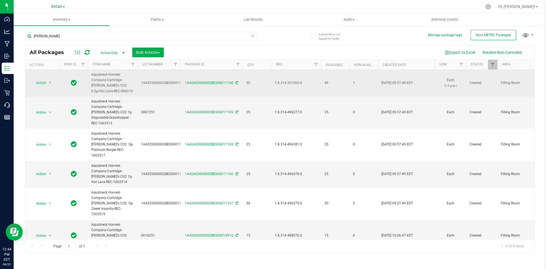
click at [288, 81] on span "1.8.314.351003.0" at bounding box center [296, 82] width 43 height 5
copy span "1.8.314.351003.0"
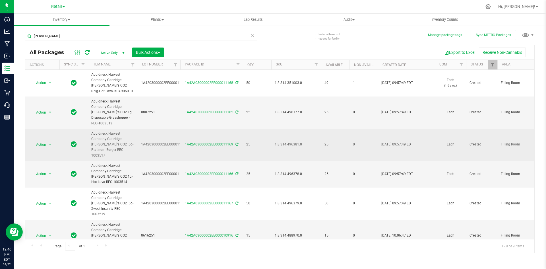
click at [284, 142] on span "1.8.314.496381.0" at bounding box center [296, 144] width 43 height 5
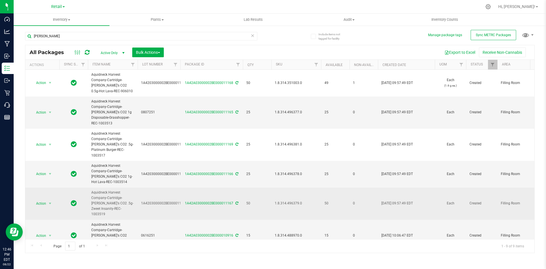
click at [288, 201] on span "1.8.314.496379.0" at bounding box center [296, 203] width 43 height 5
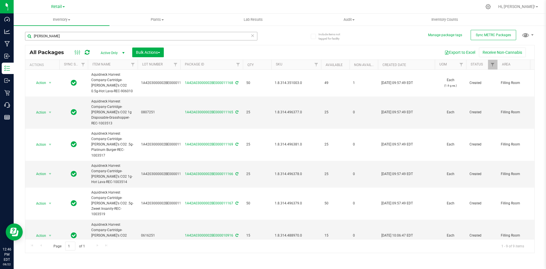
copy span "1.8.314.496379.0"
click at [493, 7] on div at bounding box center [489, 7] width 8 height 6
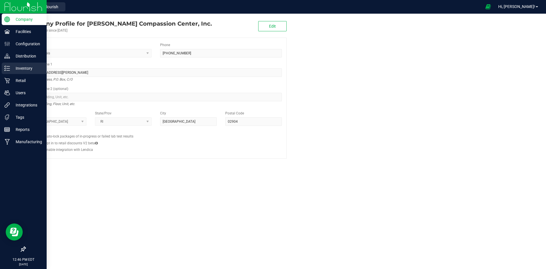
click at [25, 70] on p "Inventory" at bounding box center [27, 68] width 34 height 7
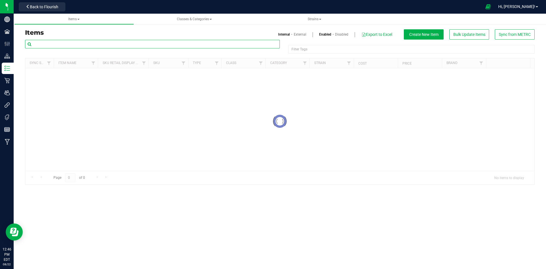
click at [61, 46] on input "text" at bounding box center [152, 44] width 255 height 9
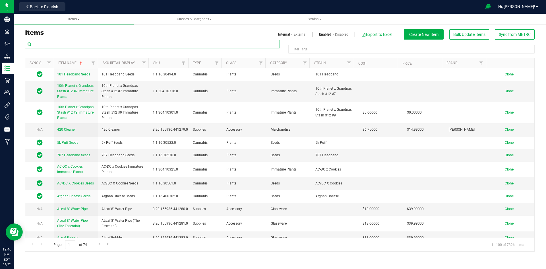
paste input "1.8.314.496379.0"
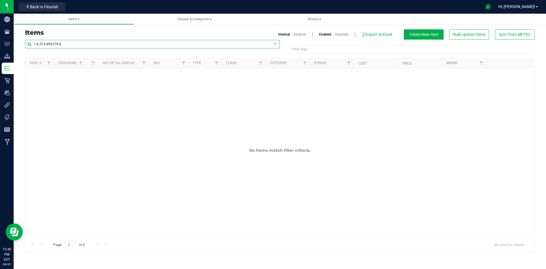
type input "1.8.314.496379.0"
click at [299, 34] on link "External" at bounding box center [300, 34] width 13 height 5
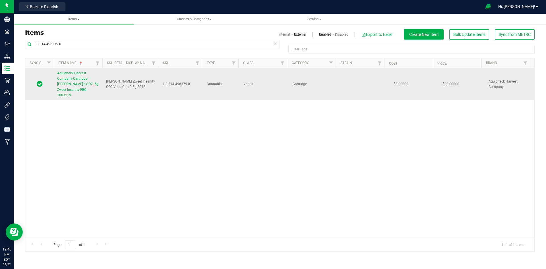
click at [65, 76] on link "Aquidneck Harvest Company-Cartridge-[PERSON_NAME]'s CO2 .5g-Zweet Insanity-REC-…" at bounding box center [78, 84] width 42 height 27
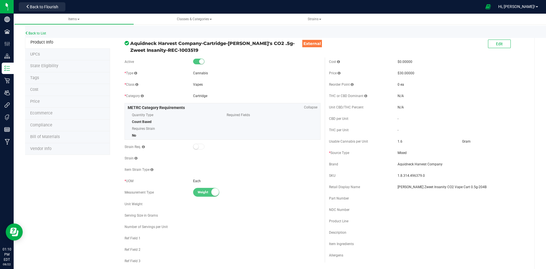
click at [38, 31] on div "Back to List" at bounding box center [298, 32] width 546 height 12
click at [36, 32] on link "Back to List" at bounding box center [35, 33] width 21 height 4
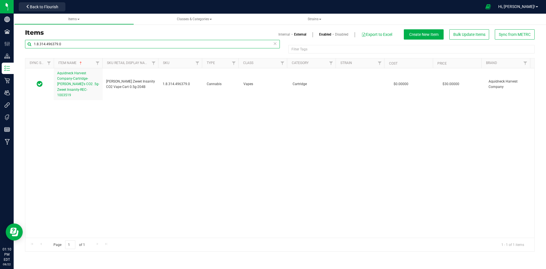
click at [64, 41] on input "1.8.314.496379.0" at bounding box center [152, 44] width 255 height 9
paste input "2.309.134362"
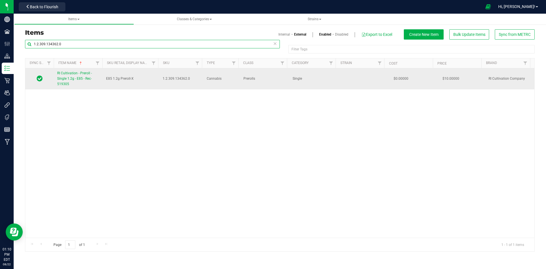
type input "1.2.309.134362.0"
click at [72, 73] on span "RI Cultivation - Preroll - Single 1.2g - E85 - Rec-519305" at bounding box center [74, 78] width 35 height 15
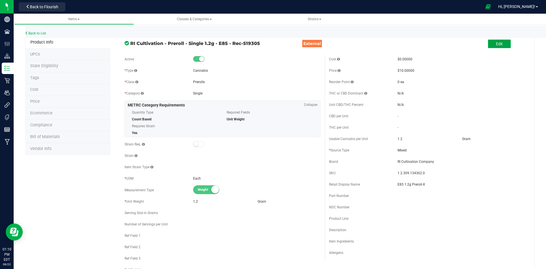
click at [488, 44] on button "Edit" at bounding box center [499, 44] width 23 height 9
click at [440, 185] on input "E85 1.2g Preroll-X" at bounding box center [461, 184] width 127 height 9
click at [431, 185] on input "E85 1.2g Preroll-130" at bounding box center [461, 184] width 127 height 9
type input "E85 1.2g Preroll-X"
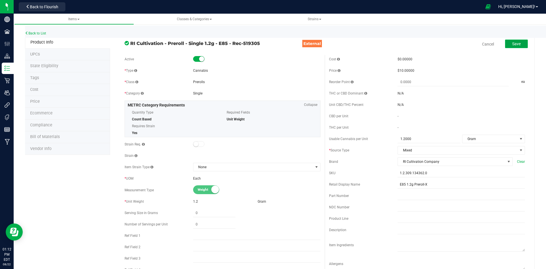
click at [512, 44] on span "Save" at bounding box center [516, 44] width 9 height 5
click at [34, 31] on div "Back to List" at bounding box center [298, 32] width 546 height 12
click at [42, 35] on link "Back to List" at bounding box center [35, 33] width 21 height 4
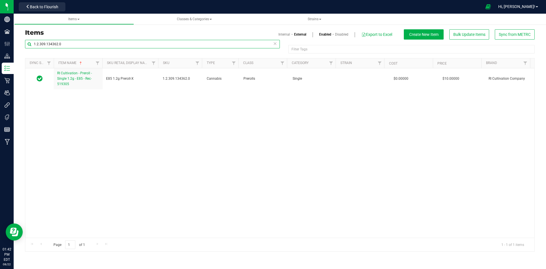
click at [64, 46] on input "1.2.309.134362.0" at bounding box center [152, 44] width 255 height 9
paste input "8.75287"
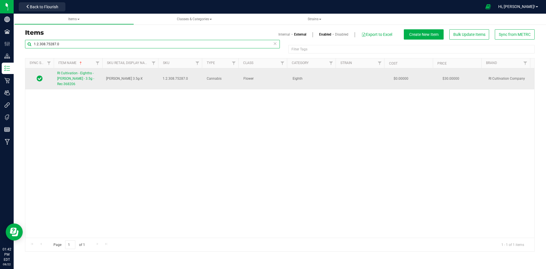
type input "1.2.308.75287.0"
click at [84, 76] on link "RI Cultivation - Eighths - [PERSON_NAME] - 3.5g - Rec-368206" at bounding box center [78, 79] width 42 height 17
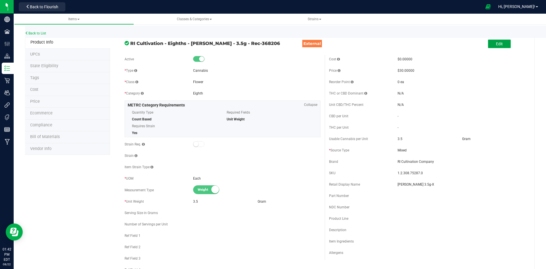
click at [501, 46] on button "Edit" at bounding box center [499, 44] width 23 height 9
click at [452, 182] on input "[PERSON_NAME] 3.5g-X" at bounding box center [461, 184] width 127 height 9
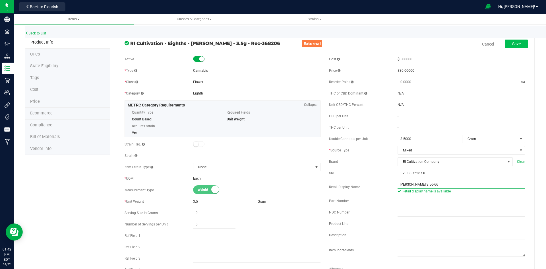
type input "[PERSON_NAME] 3.5g-66"
click at [506, 42] on button "Save" at bounding box center [516, 44] width 23 height 9
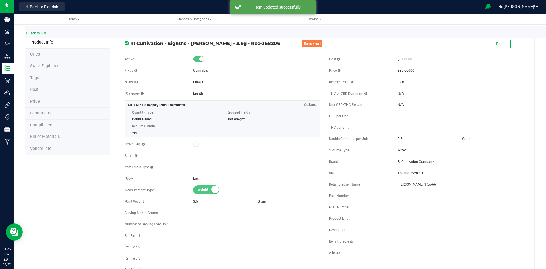
click at [37, 101] on span "Price" at bounding box center [35, 101] width 10 height 5
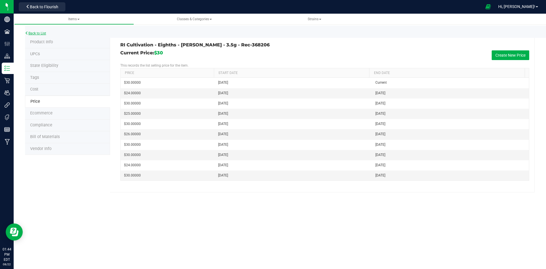
click at [39, 33] on link "Back to List" at bounding box center [35, 33] width 21 height 4
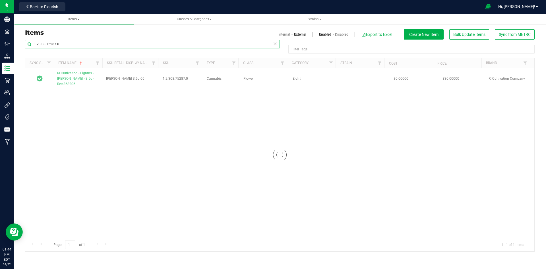
click at [107, 42] on input "1.2.308.75287.0" at bounding box center [152, 44] width 255 height 9
paste input "450203"
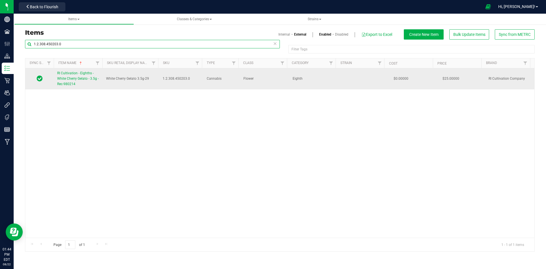
type input "1.2.308.450203.0"
click at [80, 74] on span "RI Cultivation - Eighths - White Cherry Gelato - 3.5g - Rec-980214" at bounding box center [78, 78] width 42 height 15
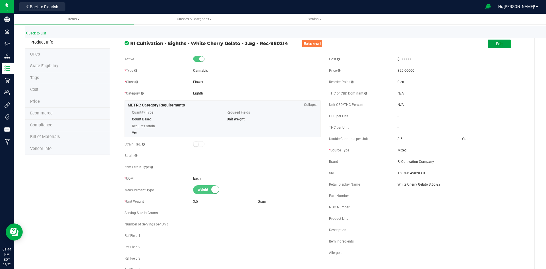
click at [501, 48] on button "Edit" at bounding box center [499, 44] width 23 height 9
click at [448, 188] on input "White Cherry Gelato 3.5g-29" at bounding box center [461, 184] width 127 height 9
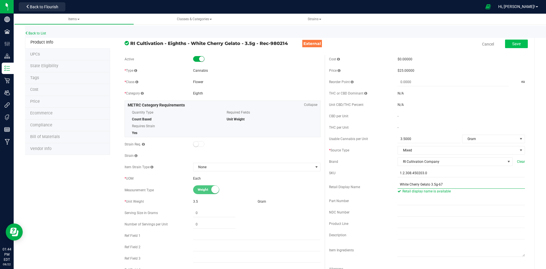
type input "White Cherry Gelato 3.5g-67"
click at [512, 43] on span "Save" at bounding box center [516, 44] width 9 height 5
